Goal: Information Seeking & Learning: Learn about a topic

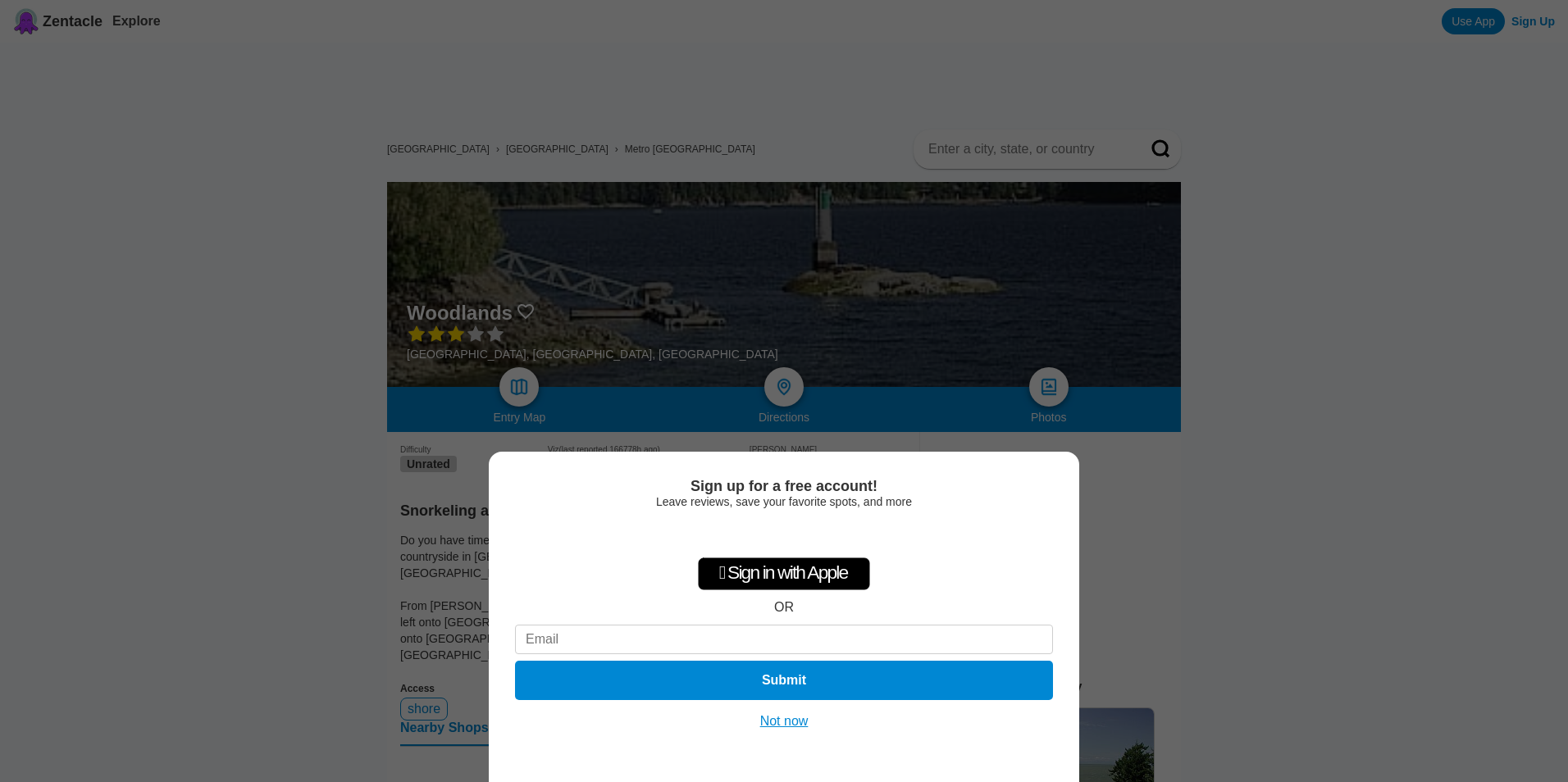
click at [766, 717] on button "Not now" at bounding box center [784, 721] width 58 height 17
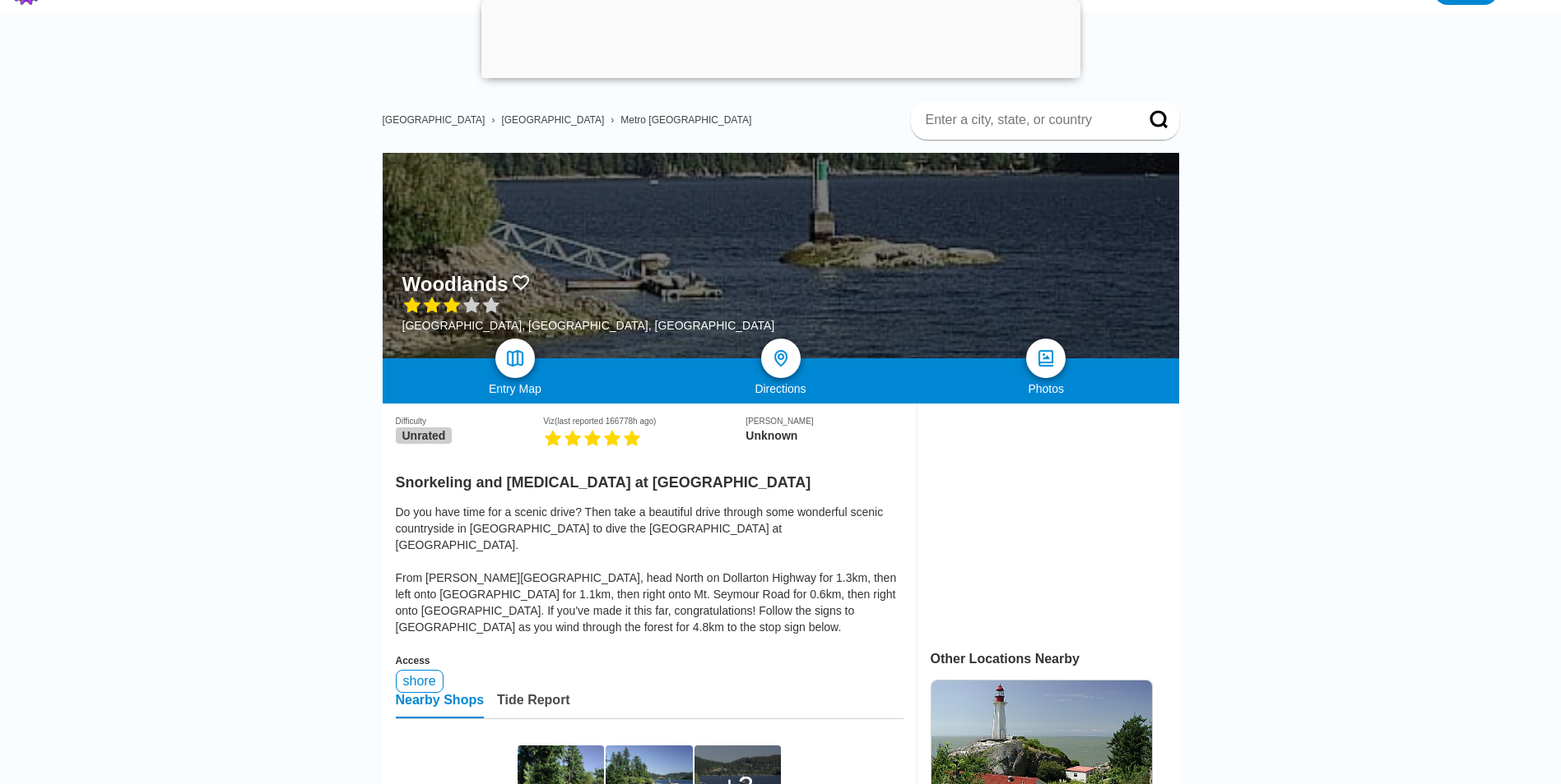
scroll to position [82, 0]
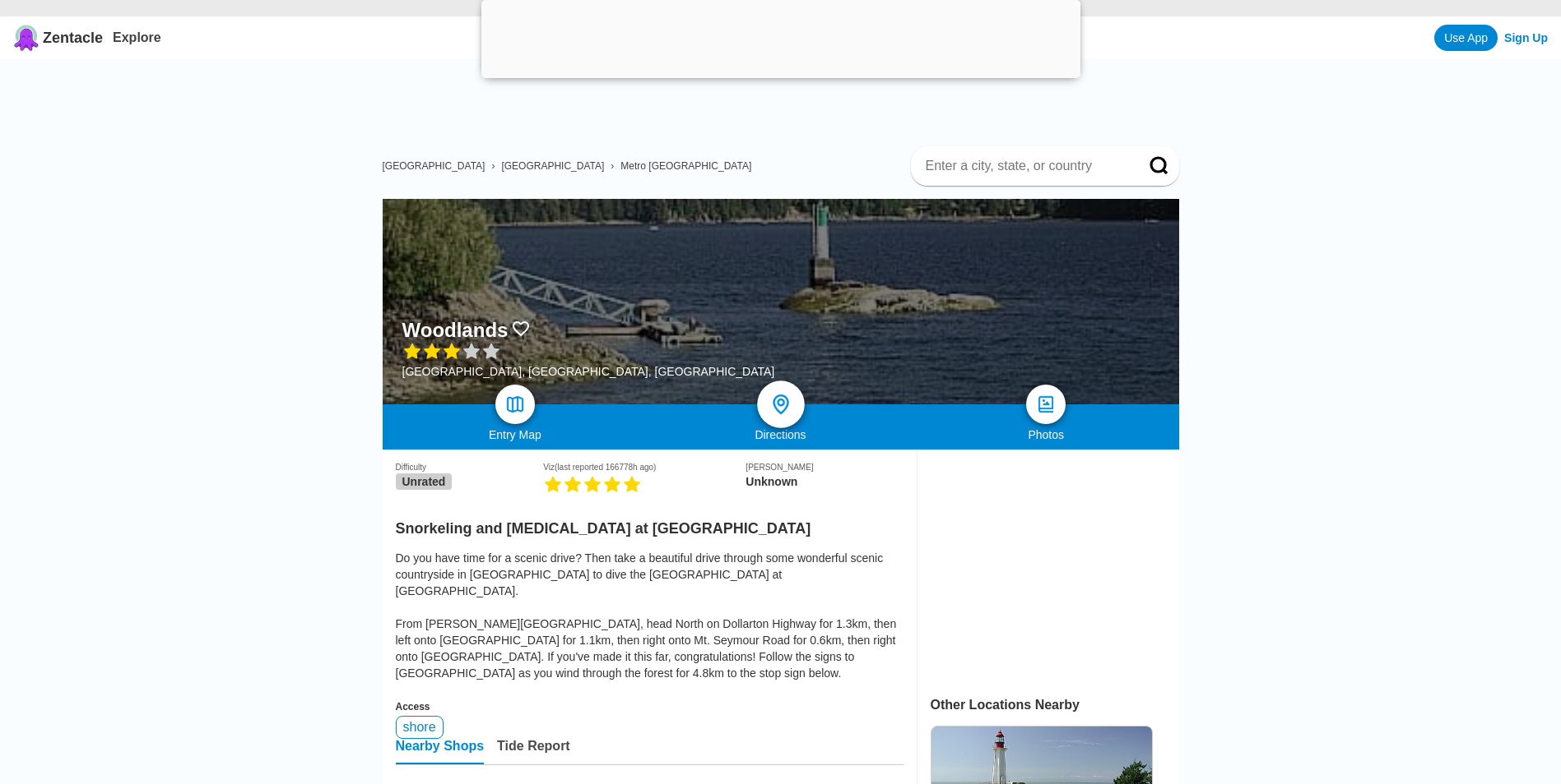
click at [780, 406] on img at bounding box center [780, 405] width 24 height 24
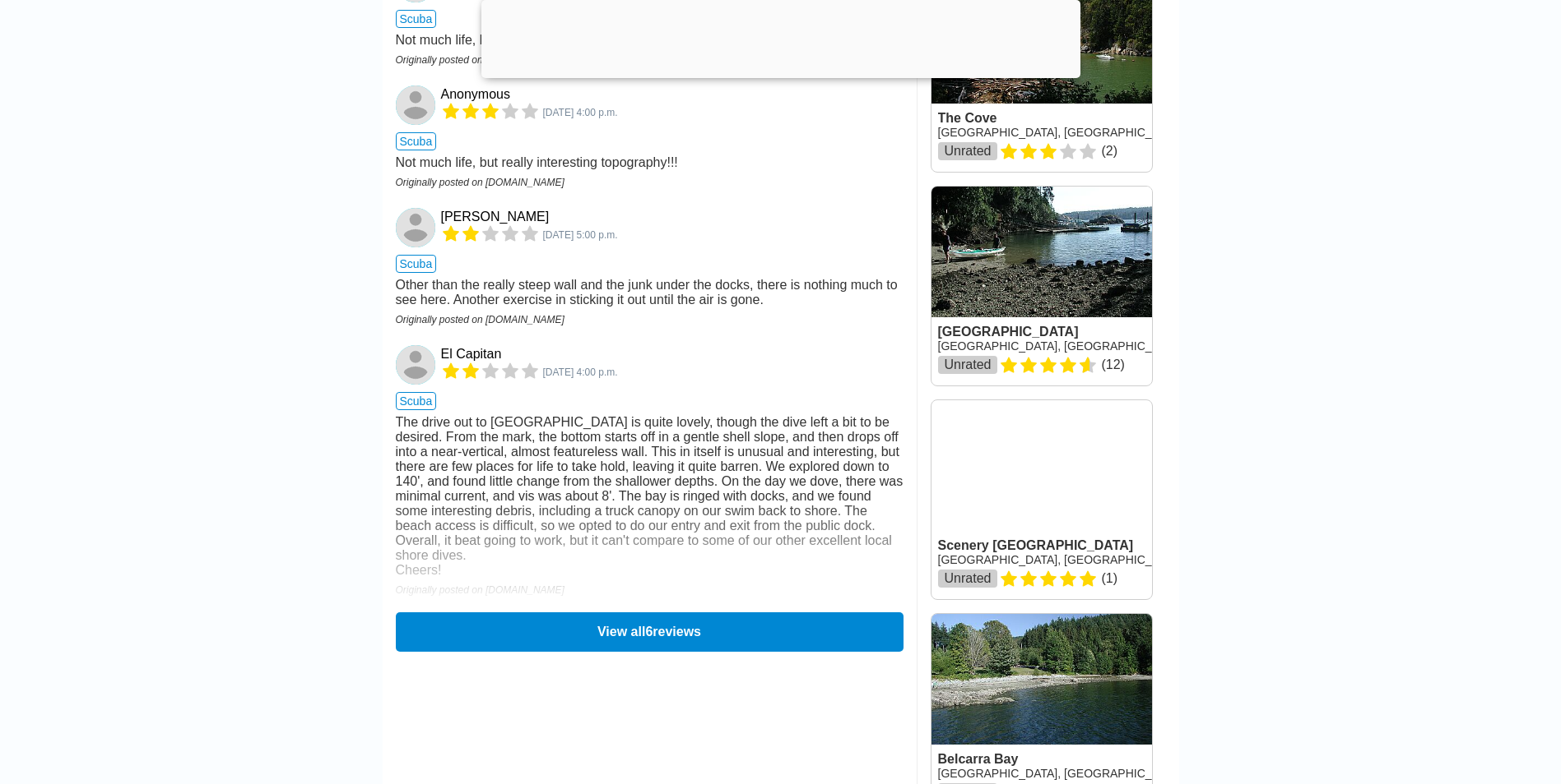
scroll to position [1727, 0]
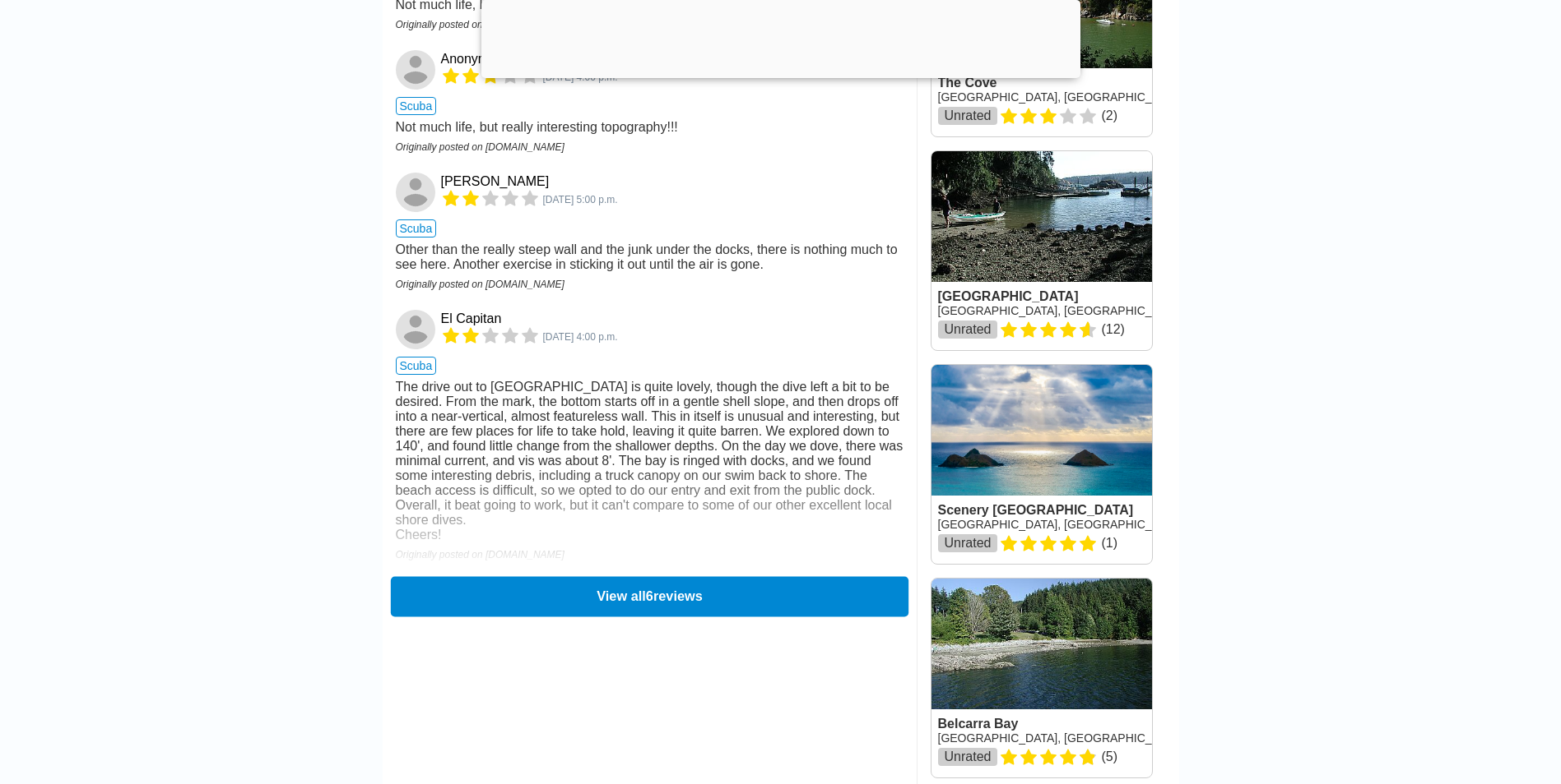
click at [616, 617] on button "View all 6 reviews" at bounding box center [648, 597] width 517 height 41
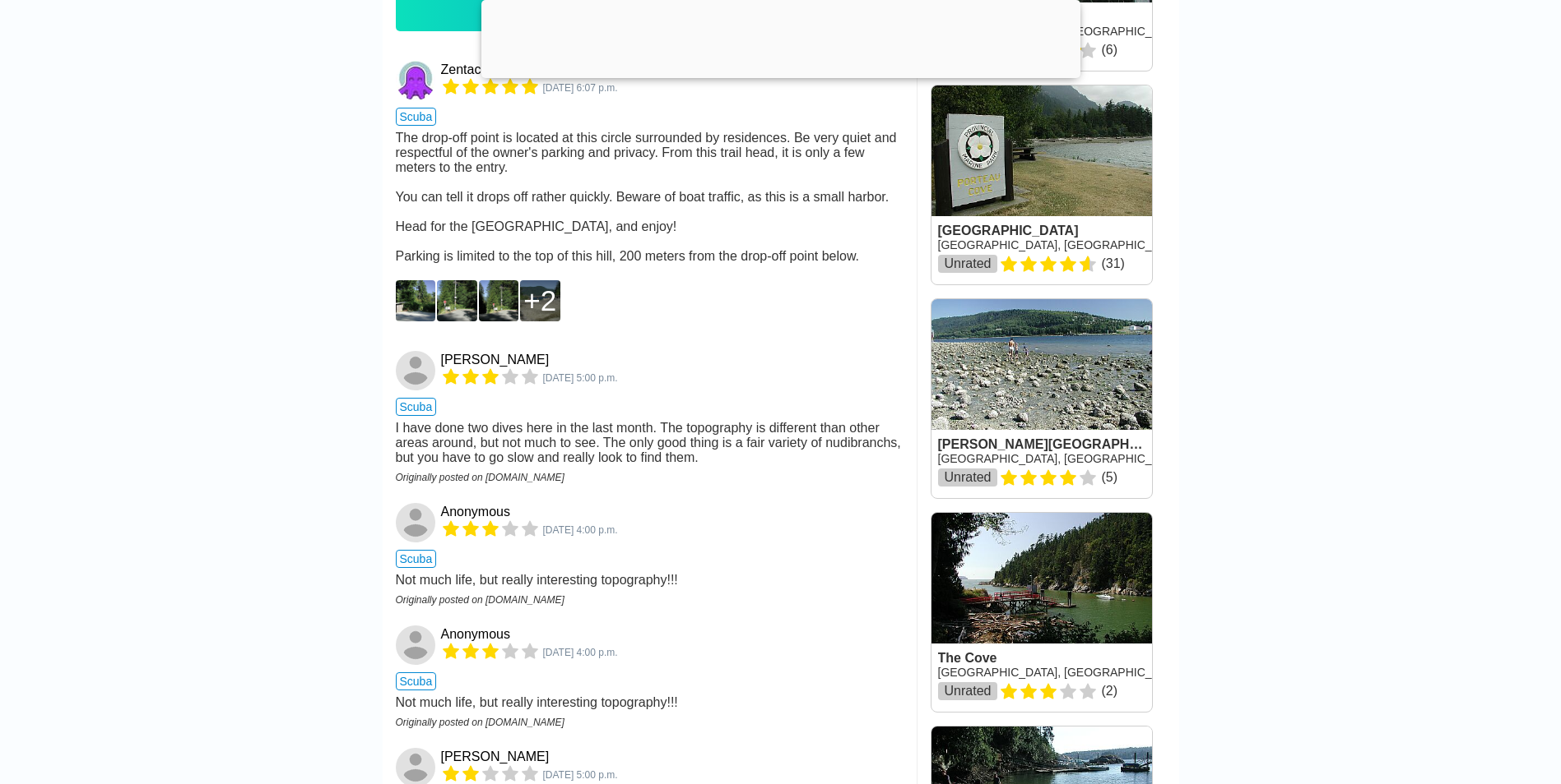
scroll to position [1069, 0]
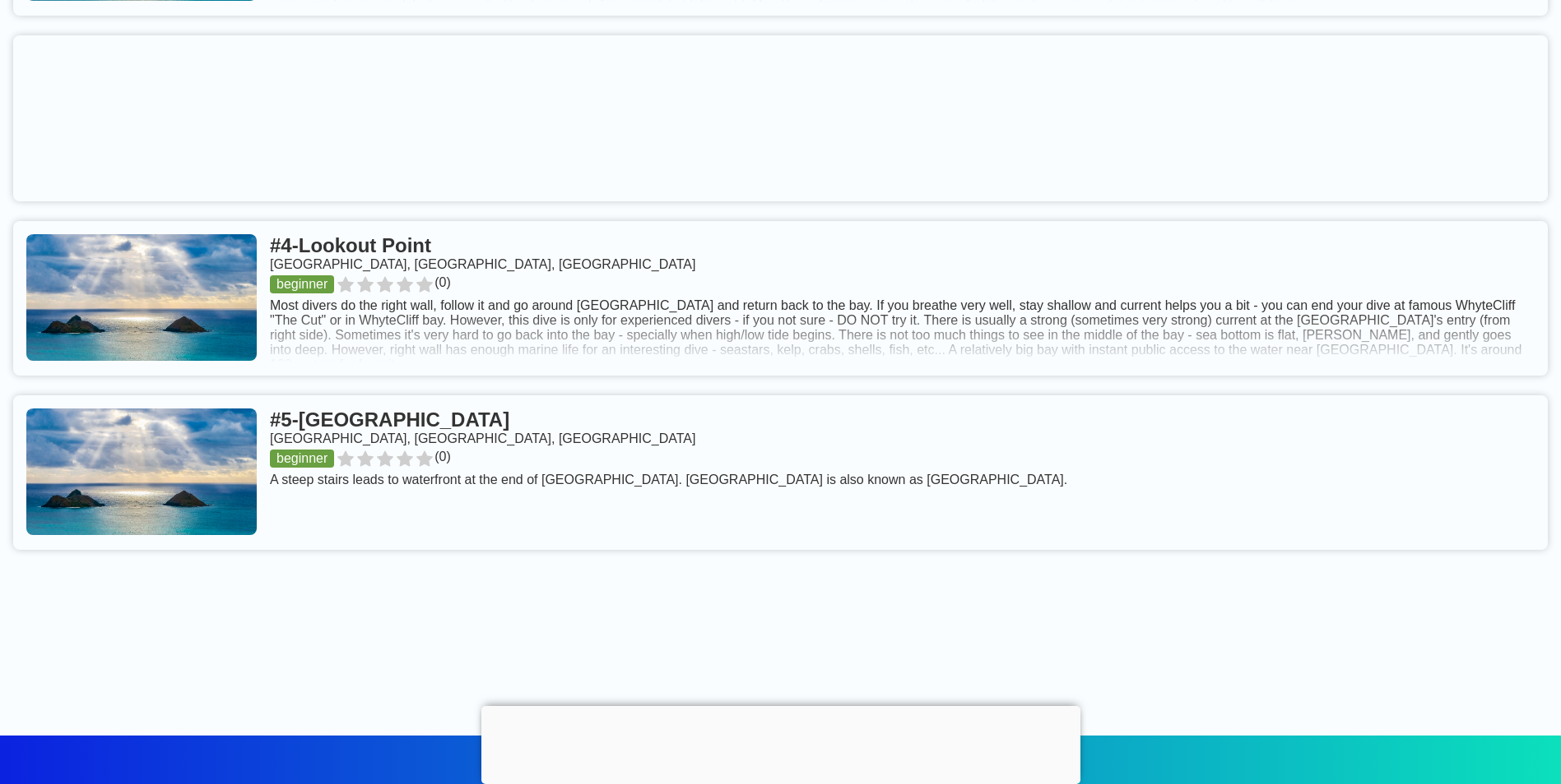
scroll to position [1233, 0]
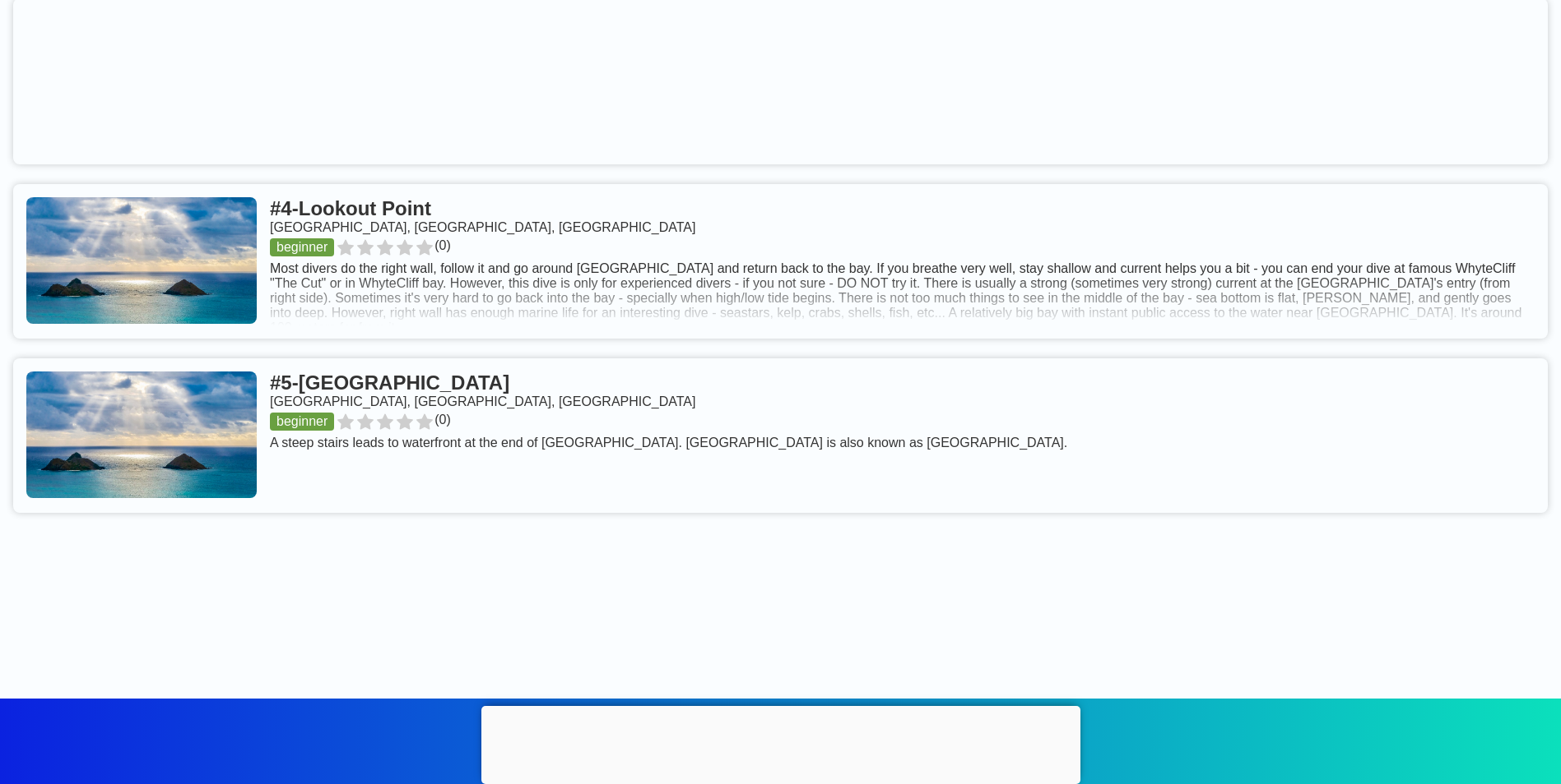
click at [430, 246] on link at bounding box center [780, 261] width 1534 height 155
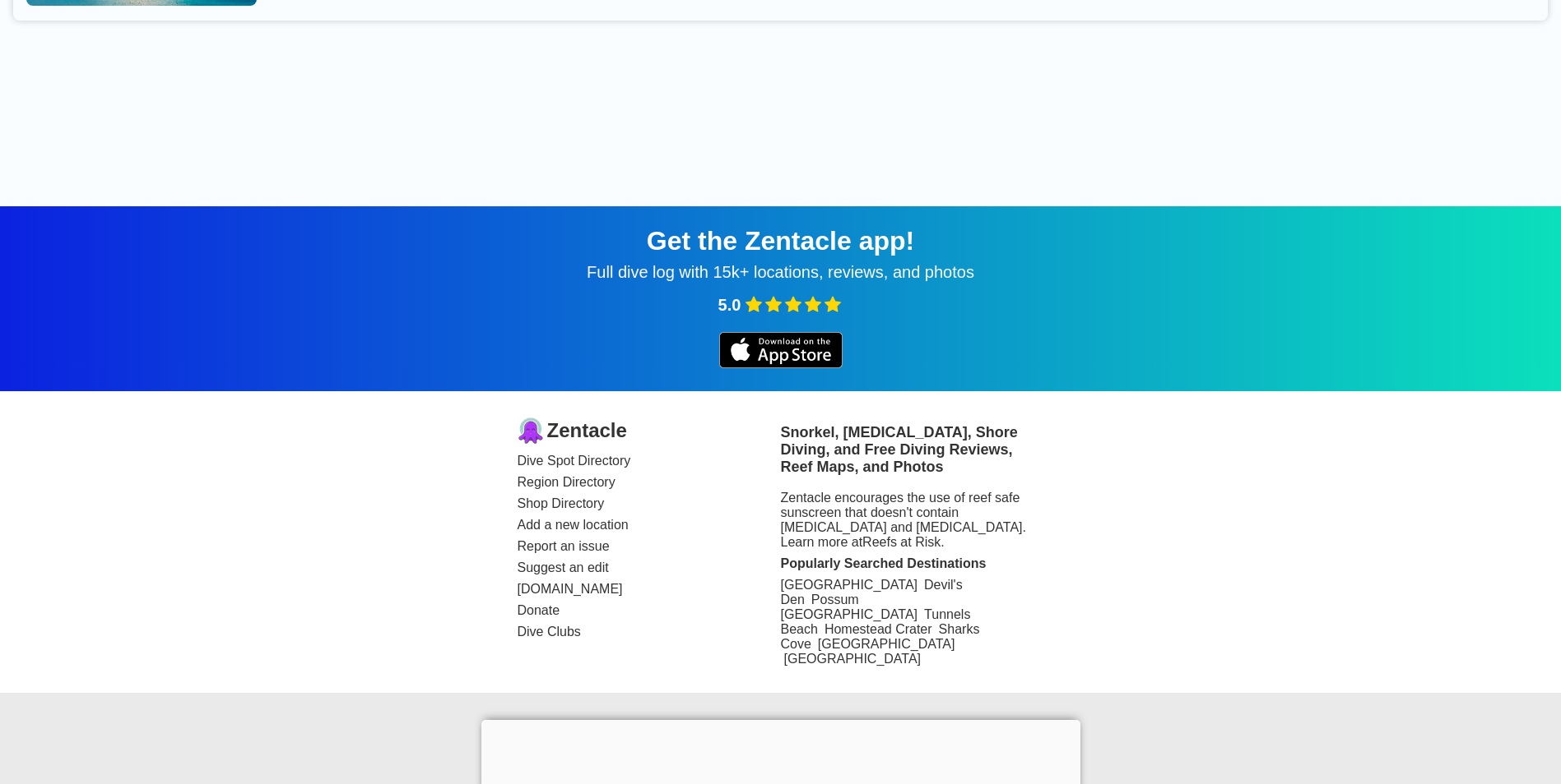
scroll to position [1727, 0]
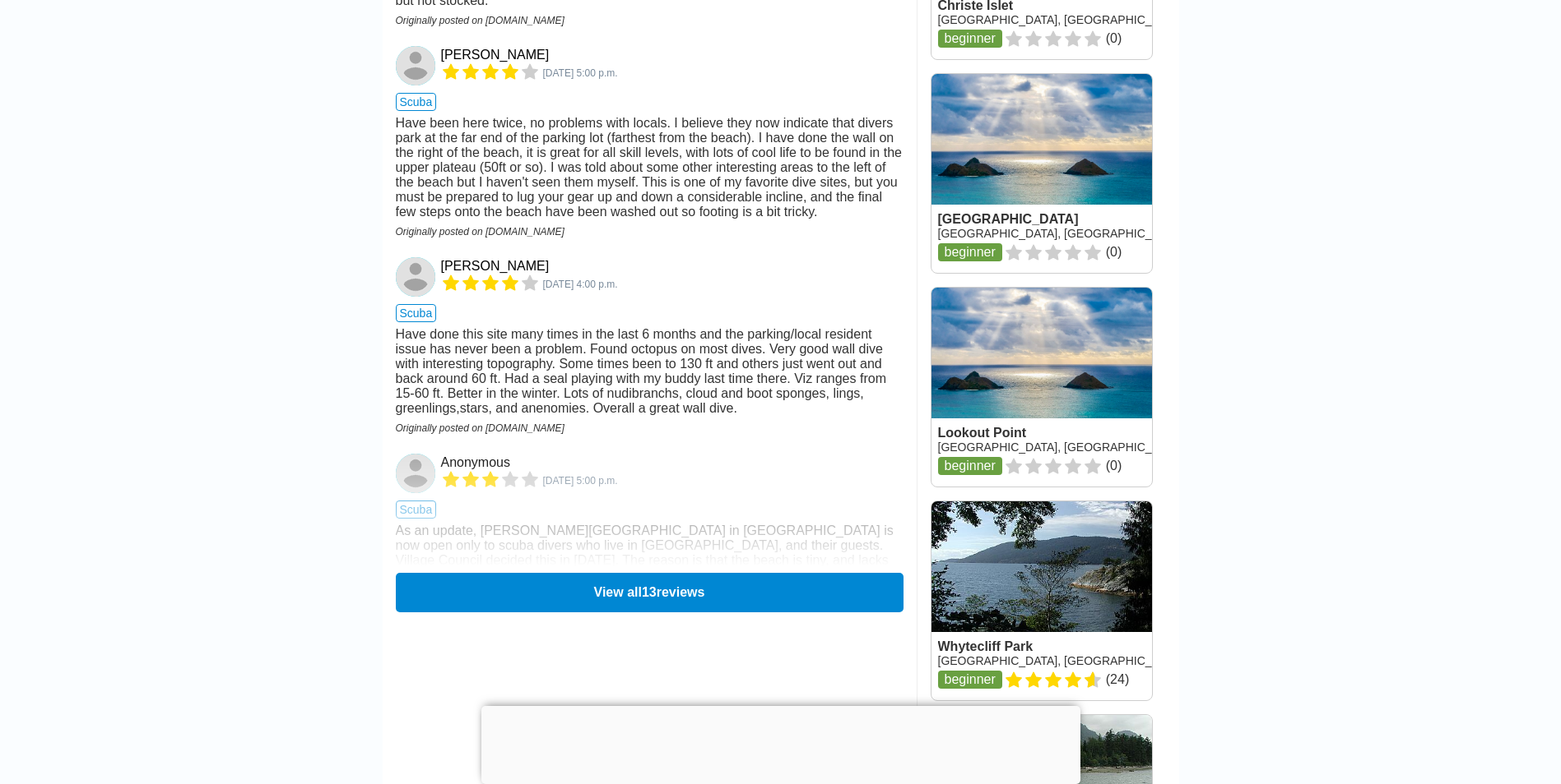
scroll to position [2056, 0]
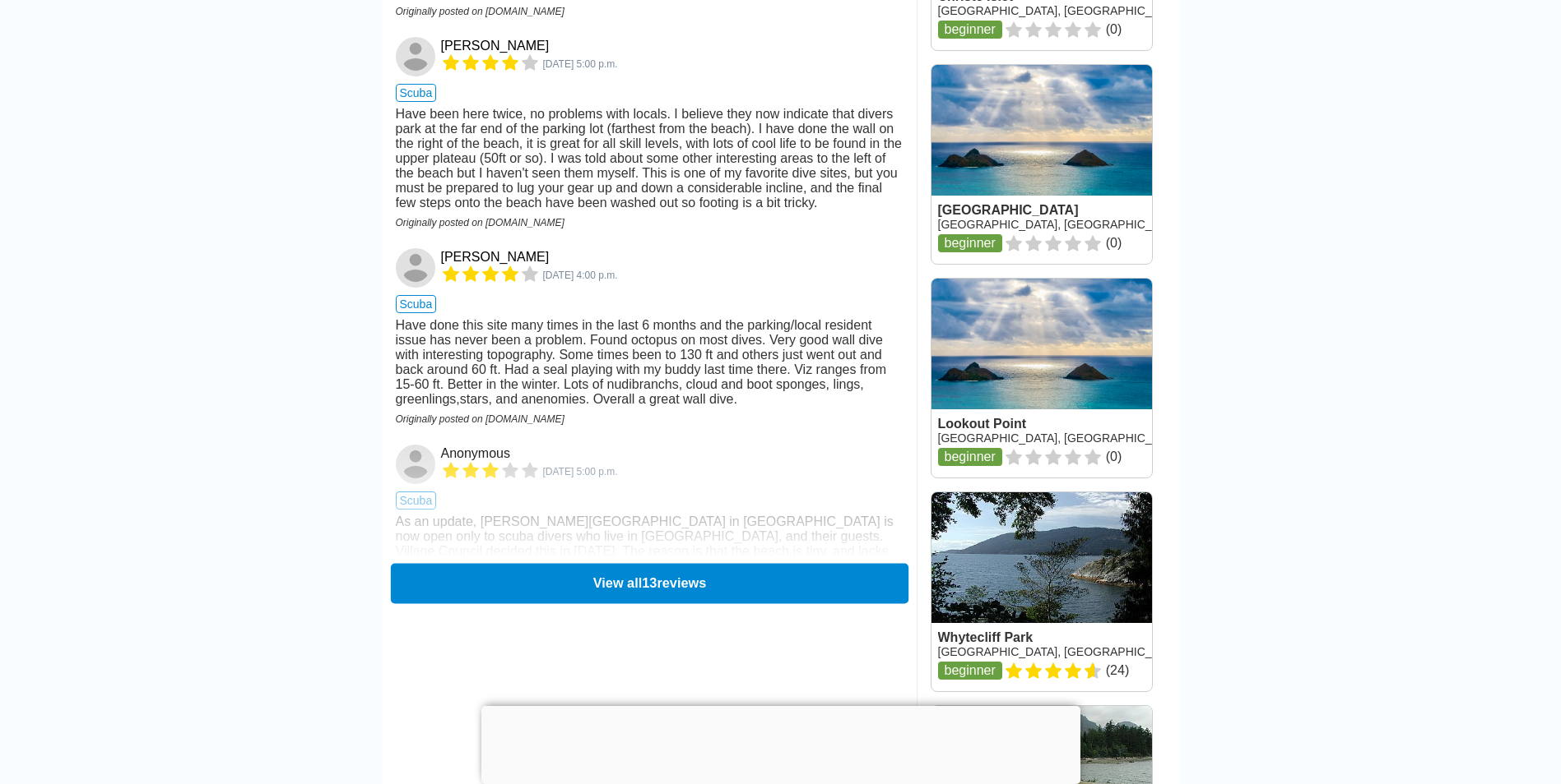
click at [534, 604] on button "View all 13 reviews" at bounding box center [648, 583] width 517 height 41
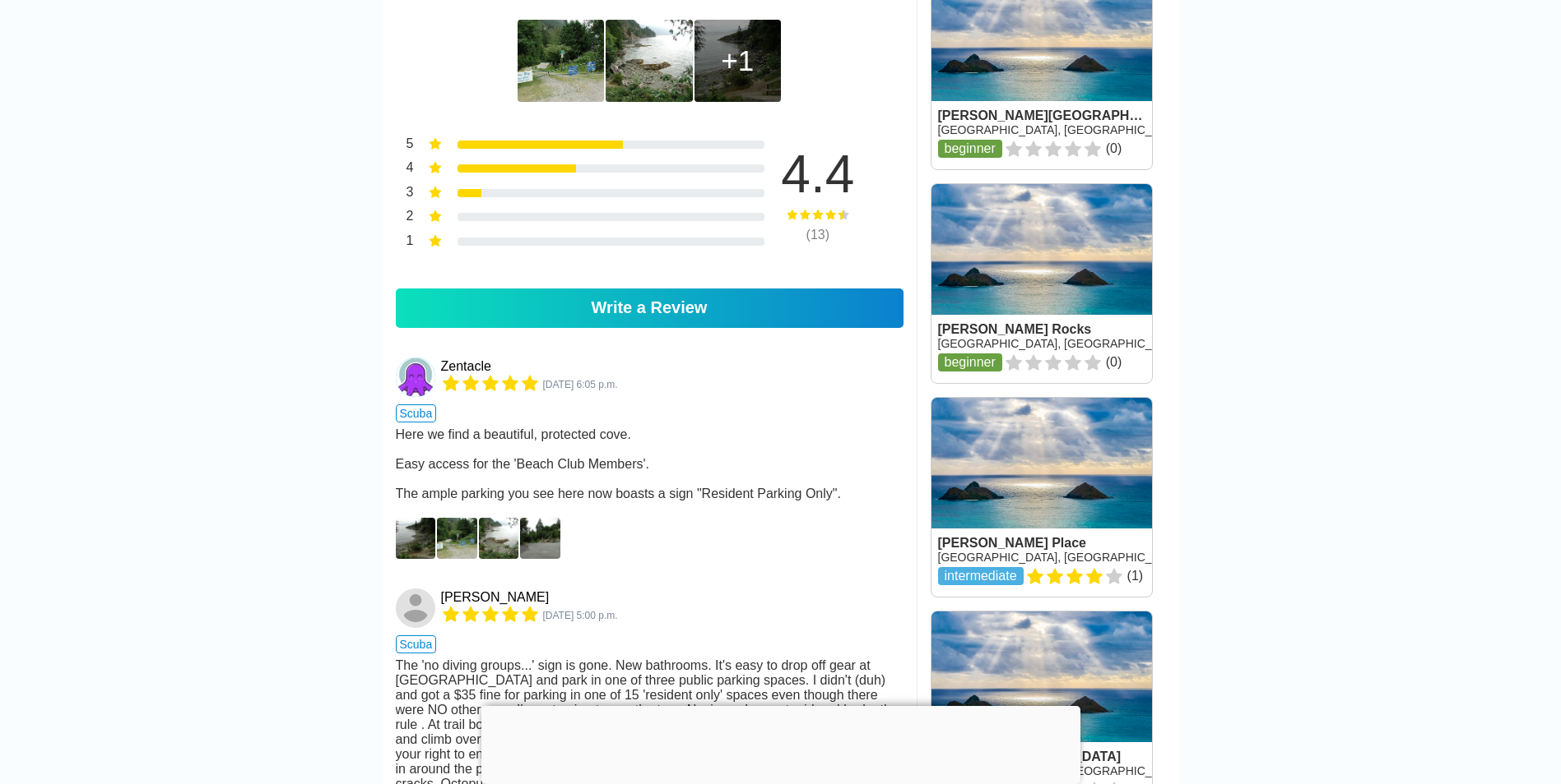
scroll to position [904, 0]
